Goal: Information Seeking & Learning: Learn about a topic

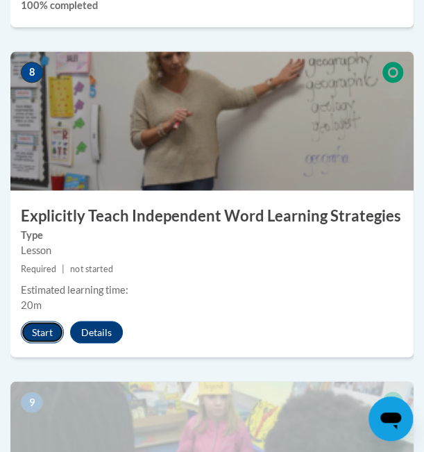
click at [40, 334] on button "Start" at bounding box center [42, 331] width 43 height 22
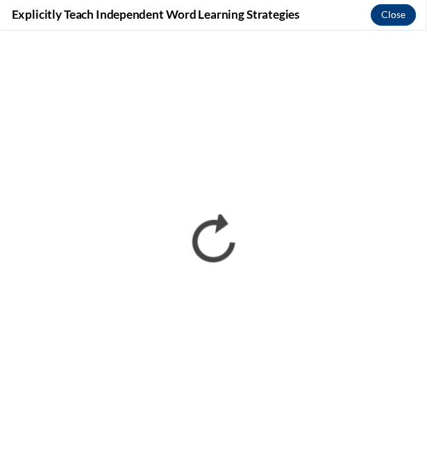
scroll to position [1796, 0]
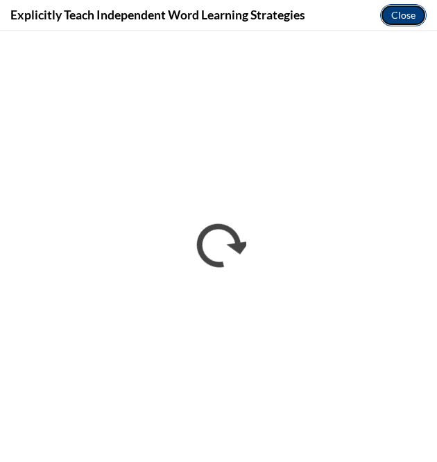
click at [410, 13] on button "Close" at bounding box center [403, 15] width 46 height 22
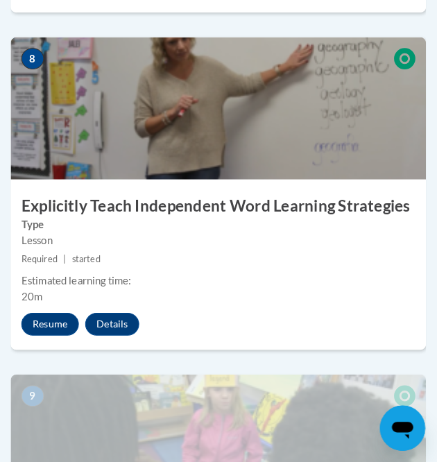
scroll to position [2952, 0]
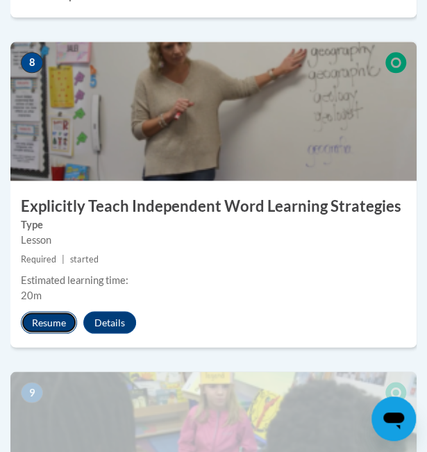
click at [51, 320] on button "Resume" at bounding box center [49, 322] width 56 height 22
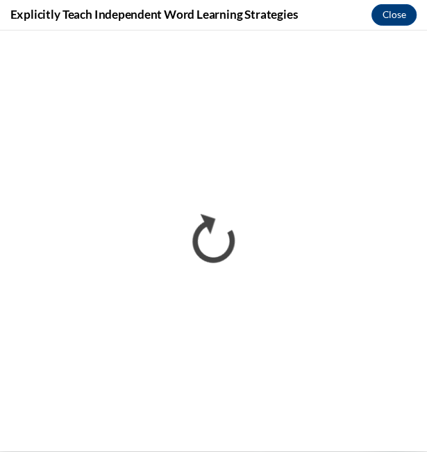
scroll to position [0, 0]
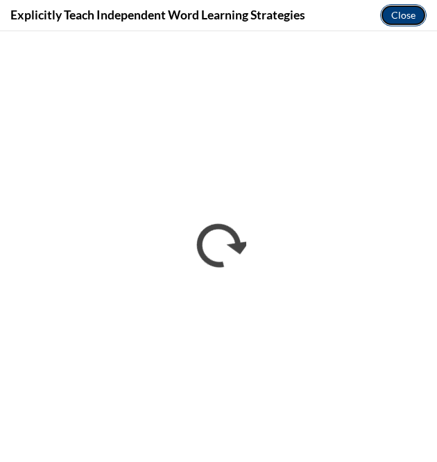
click at [411, 15] on button "Close" at bounding box center [403, 15] width 46 height 22
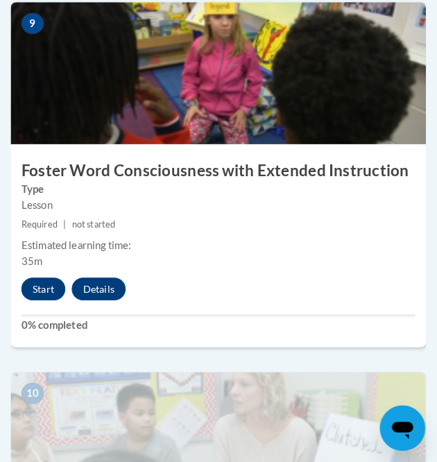
scroll to position [3332, 0]
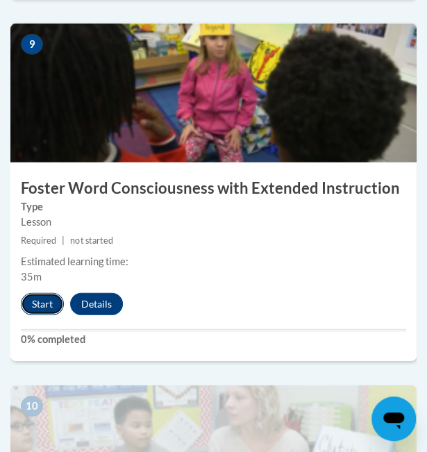
click at [37, 296] on button "Start" at bounding box center [42, 304] width 43 height 22
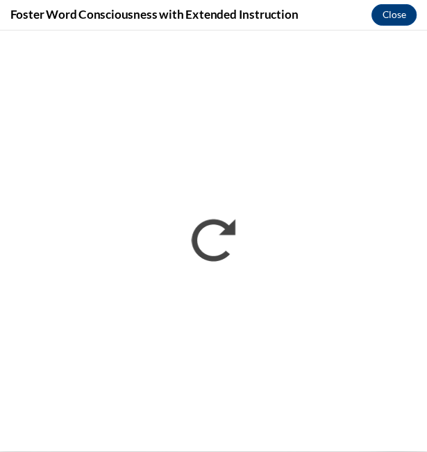
scroll to position [1796, 0]
click at [400, 15] on button "Close" at bounding box center [403, 15] width 46 height 22
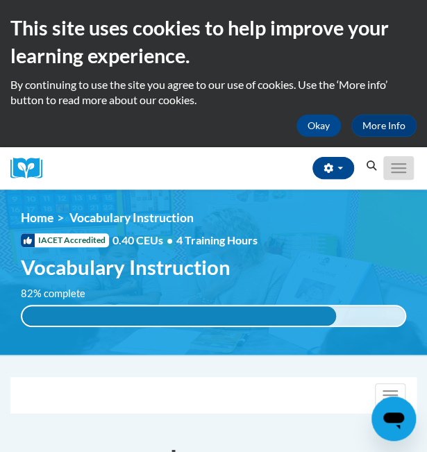
click at [392, 174] on button "Toggle navigation" at bounding box center [398, 168] width 31 height 24
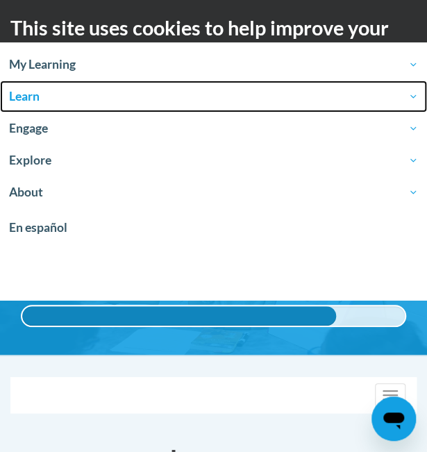
click at [126, 102] on span "Learn" at bounding box center [213, 96] width 409 height 17
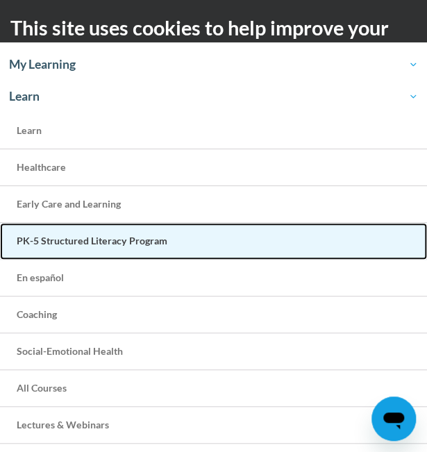
click at [111, 244] on span "PK-5 Structured Literacy Program" at bounding box center [92, 240] width 151 height 12
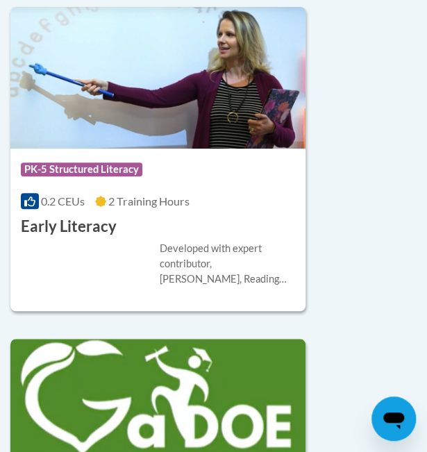
scroll to position [1313, 0]
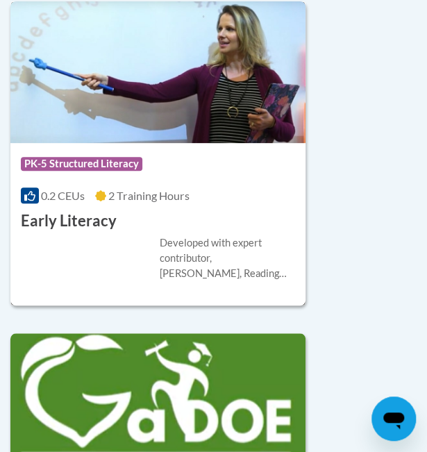
click at [68, 214] on h3 "Early Literacy" at bounding box center [69, 221] width 96 height 22
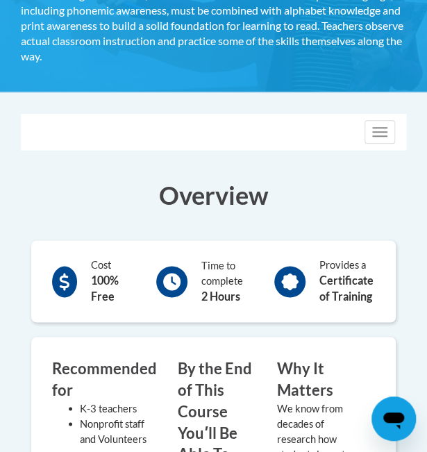
scroll to position [330, 0]
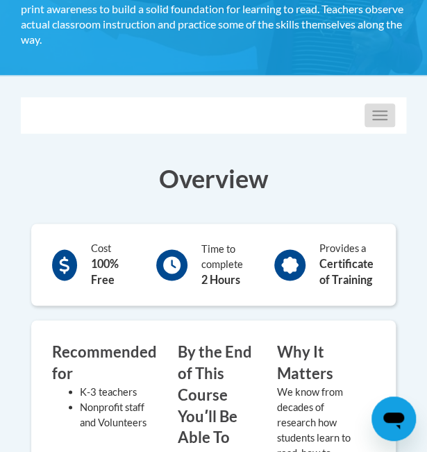
click at [377, 119] on span "button" at bounding box center [379, 119] width 15 height 1
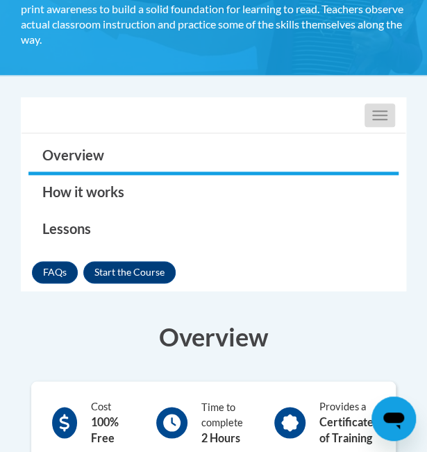
click at [379, 114] on button "Toggle navigation" at bounding box center [379, 115] width 31 height 24
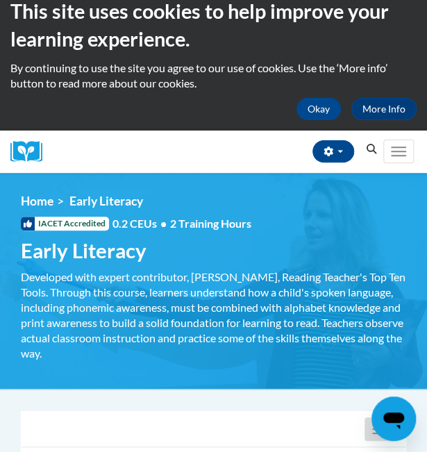
scroll to position [3, 0]
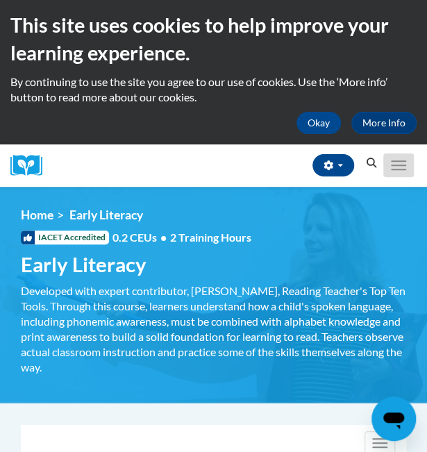
click at [387, 163] on button "Toggle navigation" at bounding box center [398, 165] width 31 height 24
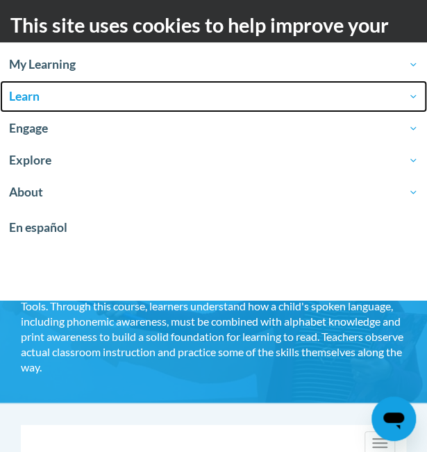
click at [126, 99] on span "Learn" at bounding box center [213, 96] width 409 height 17
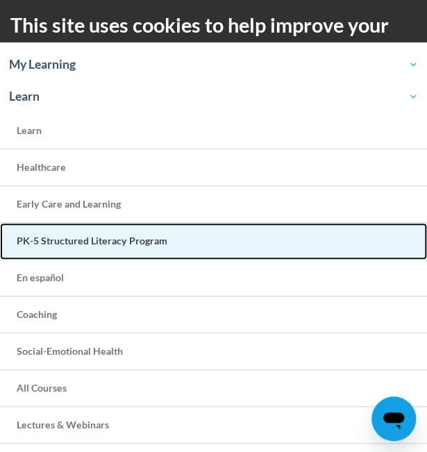
click at [117, 242] on span "PK-5 Structured Literacy Program" at bounding box center [92, 240] width 151 height 12
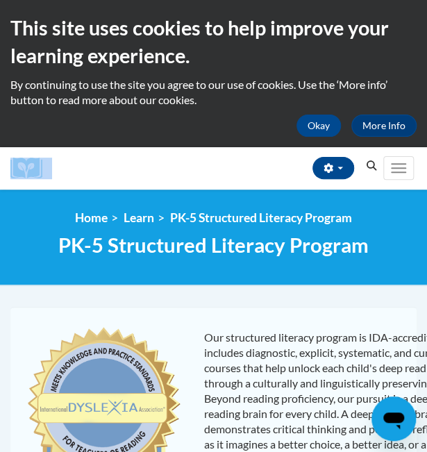
scroll to position [0, 53]
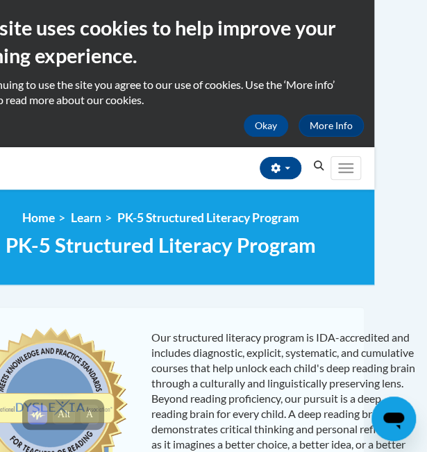
drag, startPoint x: 426, startPoint y: 144, endPoint x: 405, endPoint y: 187, distance: 48.4
click at [374, 187] on html "This site uses cookies to help improve your learning experience. By continuing …" at bounding box center [160, 226] width 427 height 452
drag, startPoint x: 405, startPoint y: 187, endPoint x: 343, endPoint y: 171, distance: 64.4
click at [343, 171] on button "Toggle navigation" at bounding box center [345, 168] width 31 height 24
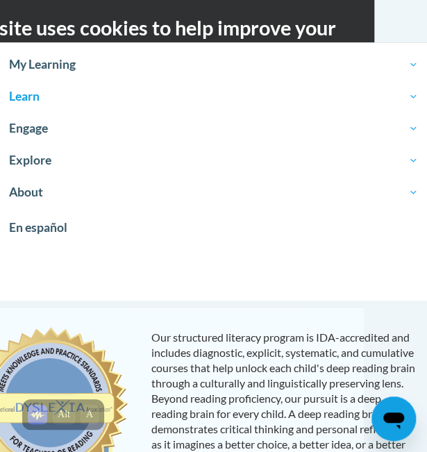
click at [266, 366] on p "Our structured literacy program is IDA-accredited and includes diagnostic, expl…" at bounding box center [284, 397] width 266 height 137
click at [268, 404] on p "Our structured literacy program is IDA-accredited and includes diagnostic, expl…" at bounding box center [284, 397] width 266 height 137
click at [230, 425] on p "Our structured literacy program is IDA-accredited and includes diagnostic, expl…" at bounding box center [284, 397] width 266 height 137
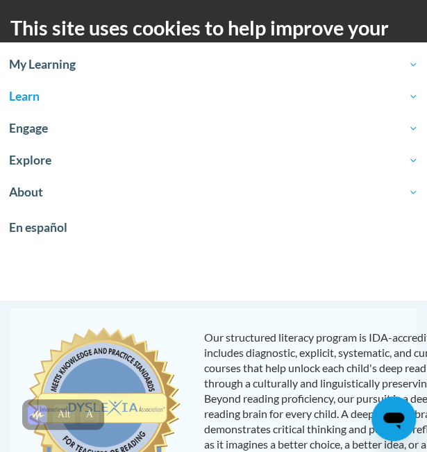
click at [198, 313] on div "Our structured literacy program is IDA-accredited and includes diagnostic, expl…" at bounding box center [213, 439] width 406 height 264
click at [25, 330] on img at bounding box center [103, 438] width 159 height 236
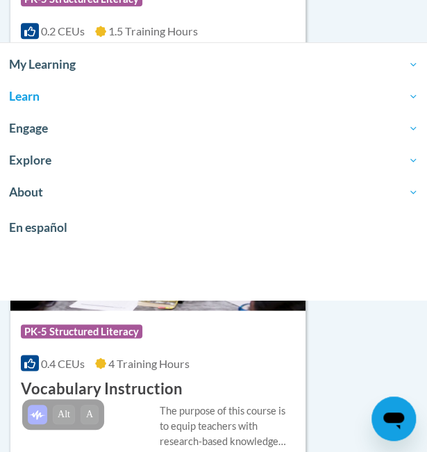
scroll to position [4196, 0]
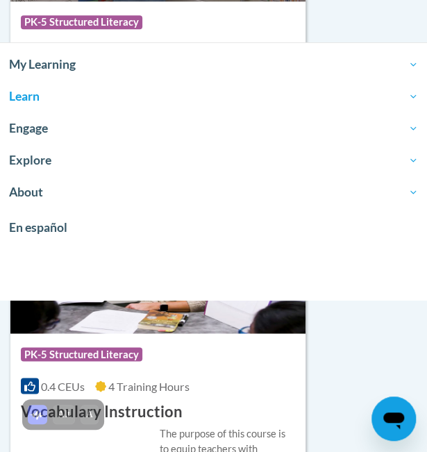
click at [123, 400] on h3 "Vocabulary Instruction" at bounding box center [102, 411] width 162 height 22
